Goal: Complete application form

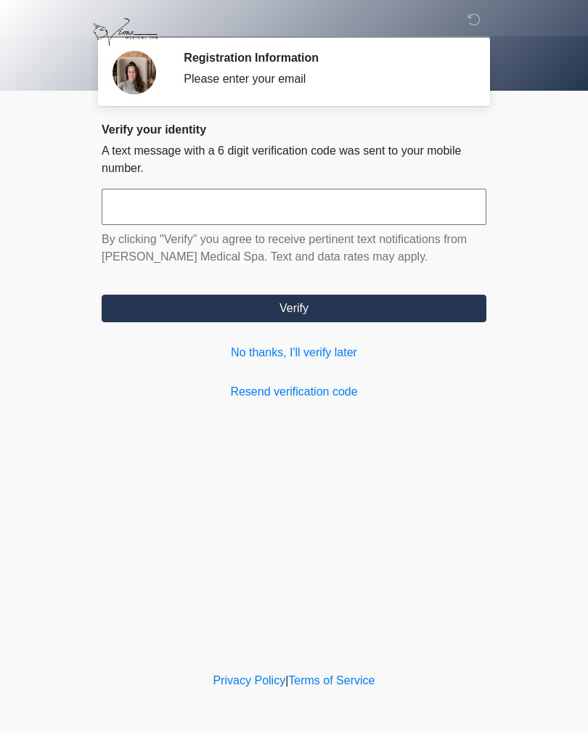
click at [148, 216] on input "text" at bounding box center [294, 207] width 385 height 36
type input "******"
click at [152, 317] on button "Verify" at bounding box center [294, 309] width 385 height 28
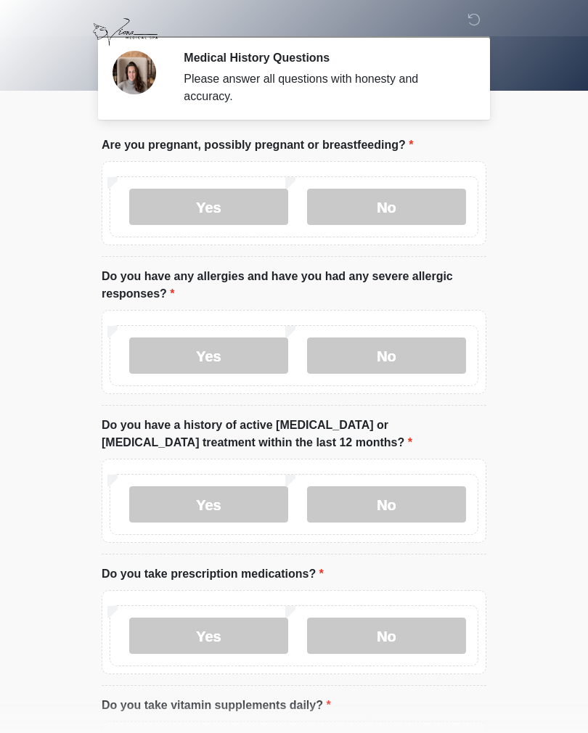
click at [426, 215] on label "No" at bounding box center [386, 207] width 159 height 36
click at [428, 362] on label "No" at bounding box center [386, 356] width 159 height 36
click at [434, 501] on label "No" at bounding box center [386, 505] width 159 height 36
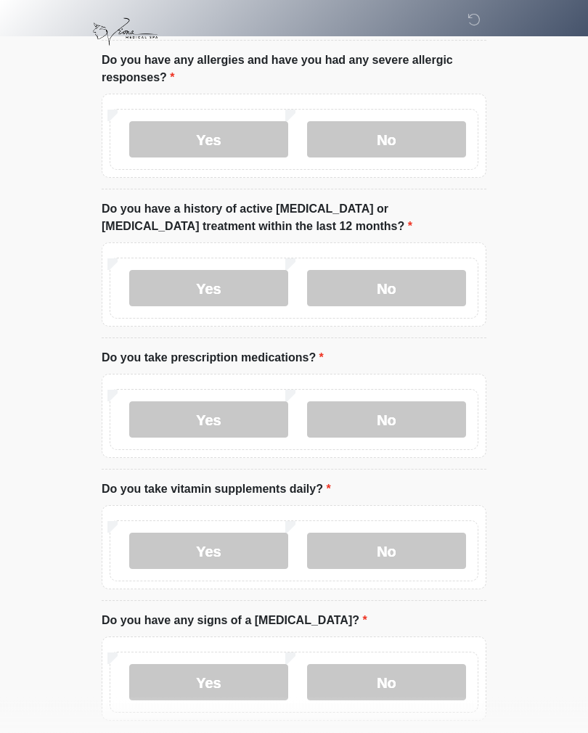
click at [404, 420] on label "No" at bounding box center [386, 420] width 159 height 36
click at [427, 551] on label "No" at bounding box center [386, 551] width 159 height 36
click at [410, 687] on label "No" at bounding box center [386, 682] width 159 height 36
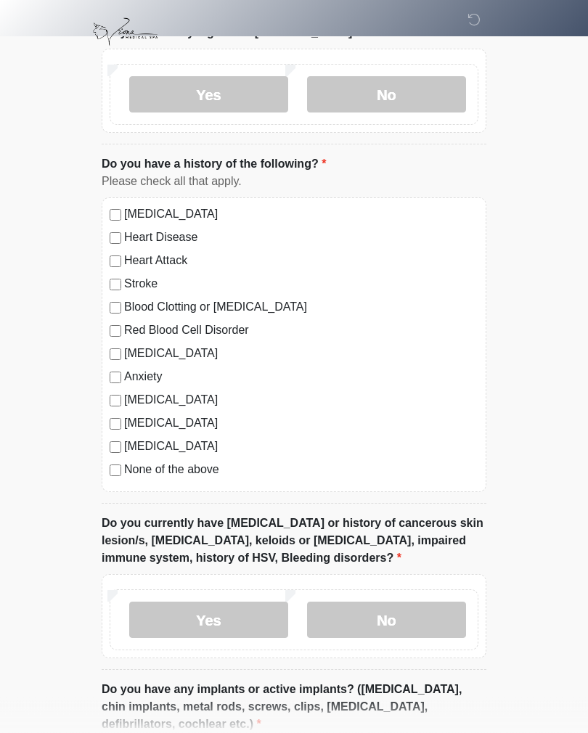
scroll to position [805, 0]
click at [190, 473] on label "None of the above" at bounding box center [301, 469] width 354 height 17
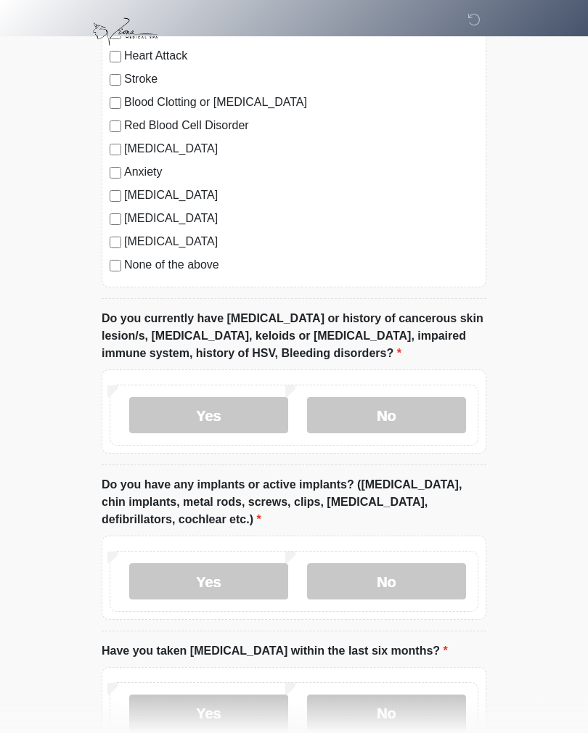
scroll to position [1011, 0]
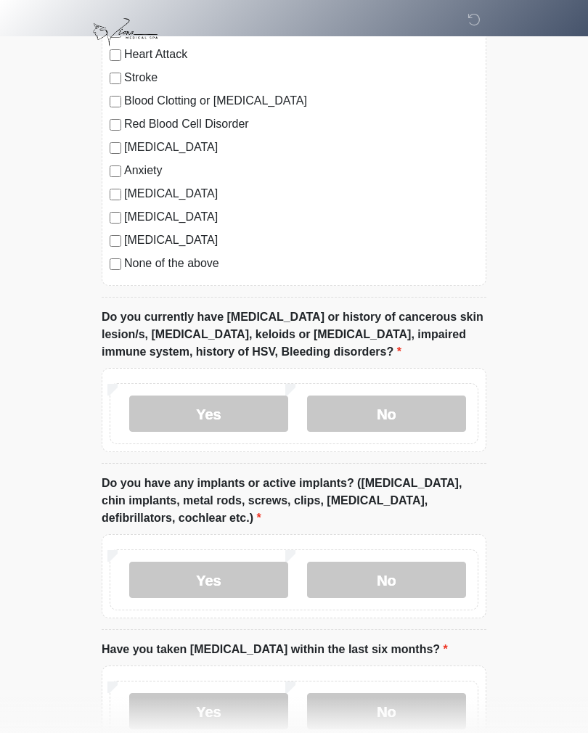
click at [436, 408] on label "No" at bounding box center [386, 414] width 159 height 36
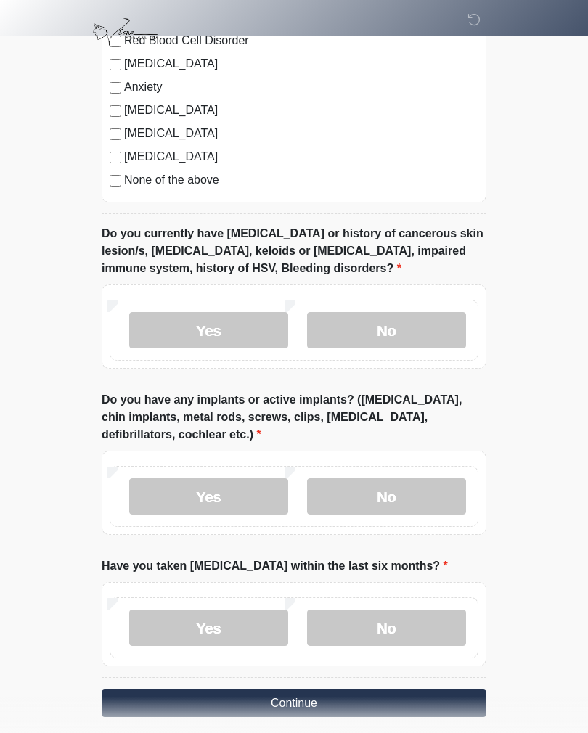
scroll to position [1131, 0]
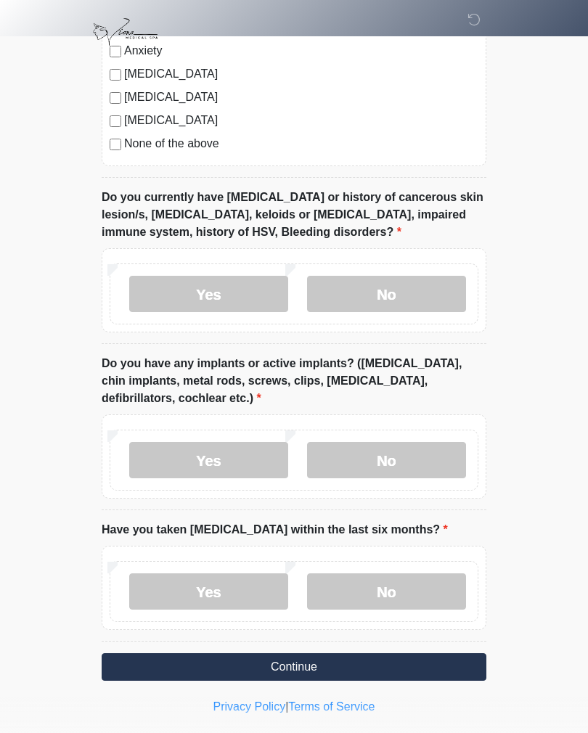
click at [412, 600] on label "No" at bounding box center [386, 592] width 159 height 36
click at [427, 455] on label "No" at bounding box center [386, 460] width 159 height 36
click at [436, 666] on button "Continue" at bounding box center [294, 668] width 385 height 28
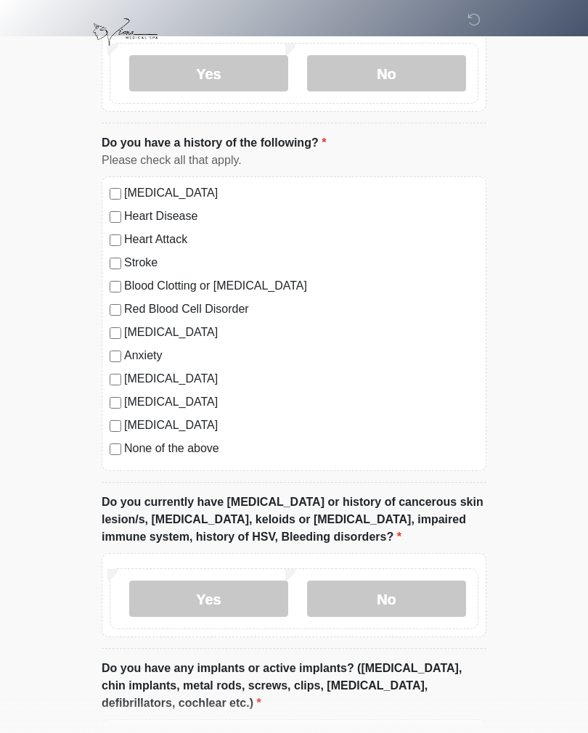
scroll to position [0, 0]
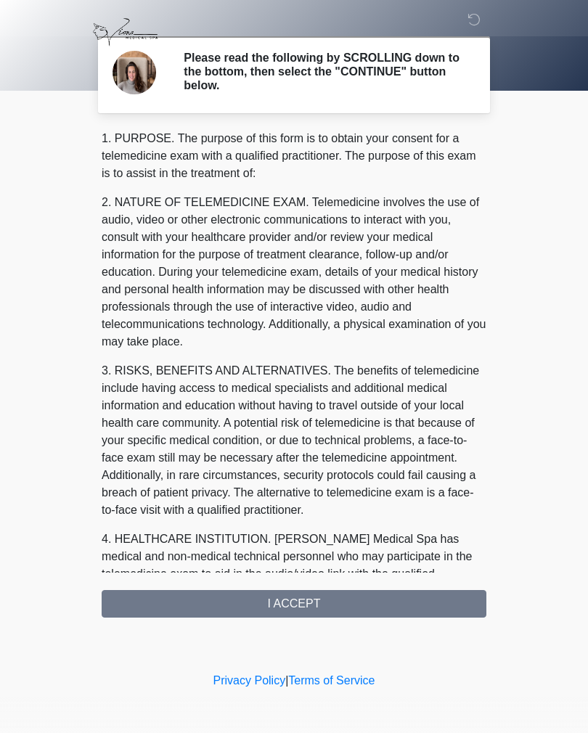
click at [393, 601] on div "1. PURPOSE. The purpose of this form is to obtain your consent for a telemedici…" at bounding box center [294, 374] width 385 height 488
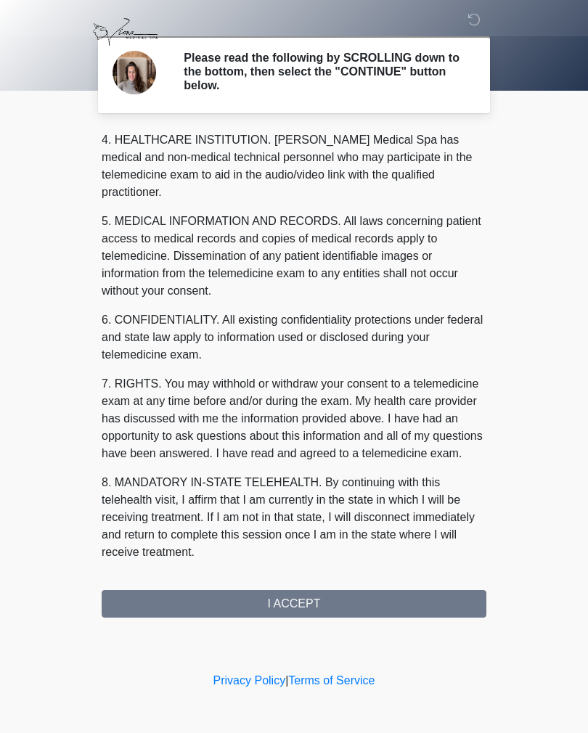
click at [373, 606] on div "1. PURPOSE. The purpose of this form is to obtain your consent for a telemedici…" at bounding box center [294, 374] width 385 height 488
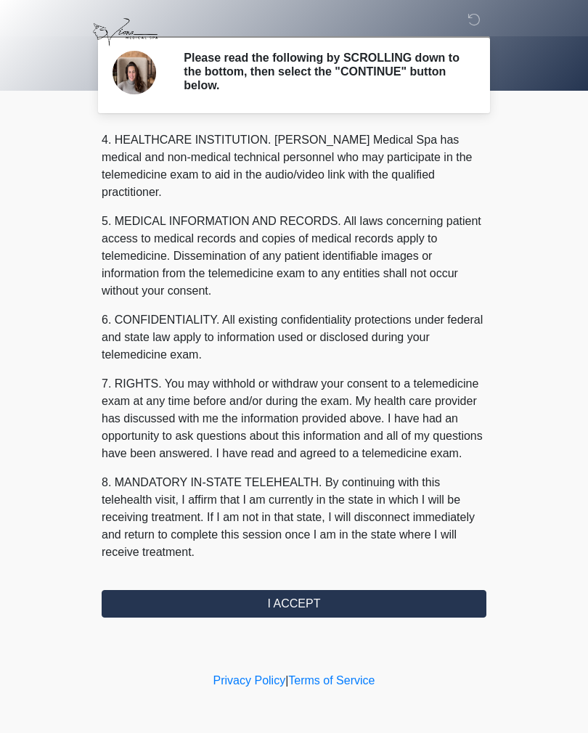
click at [367, 601] on button "I ACCEPT" at bounding box center [294, 604] width 385 height 28
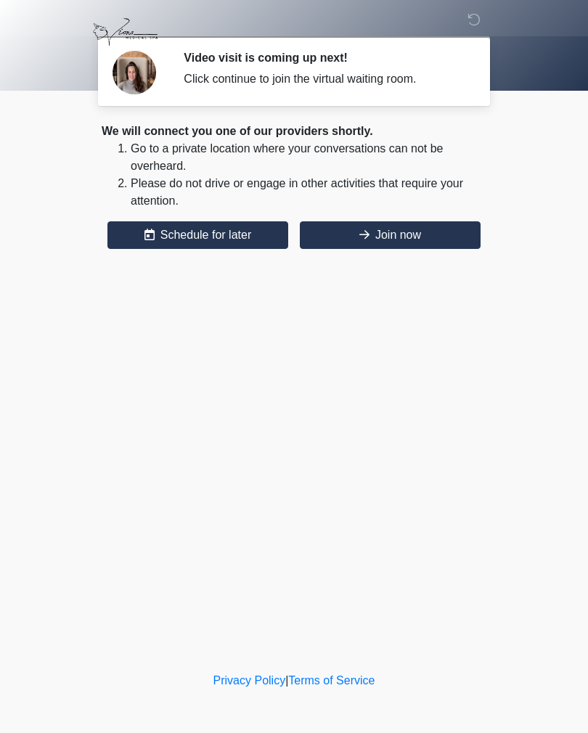
click at [407, 240] on button "Join now" at bounding box center [390, 235] width 181 height 28
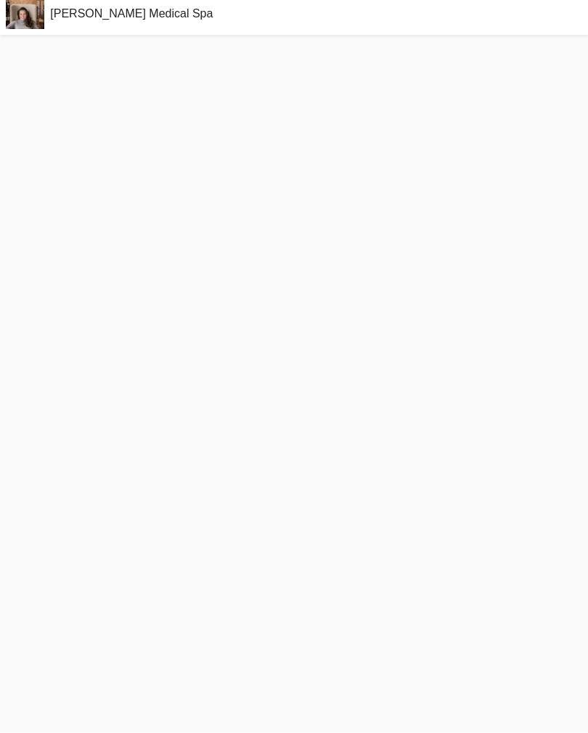
scroll to position [27, 0]
